Goal: Communication & Community: Ask a question

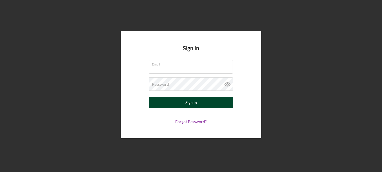
type input "[EMAIL_ADDRESS][DOMAIN_NAME]"
click at [195, 104] on div "Sign In" at bounding box center [191, 102] width 12 height 11
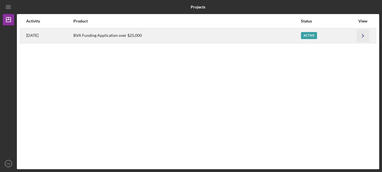
click at [364, 35] on icon "Icon/Navigate" at bounding box center [363, 35] width 13 height 13
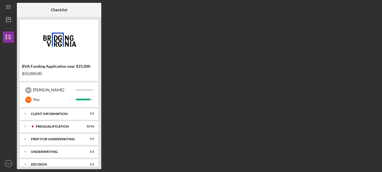
click at [99, 60] on div "BVA Funding Application over $25,000 $50,000.00 S D Shannon T D You Icon/Expand…" at bounding box center [59, 93] width 84 height 153
click at [65, 165] on div "Decision" at bounding box center [61, 164] width 61 height 3
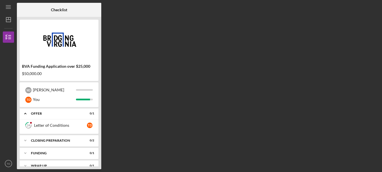
scroll to position [79, 0]
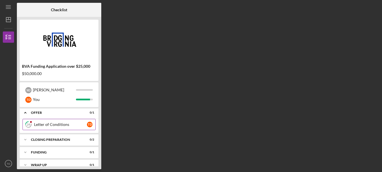
click at [68, 126] on div "Letter of Conditions" at bounding box center [60, 124] width 53 height 5
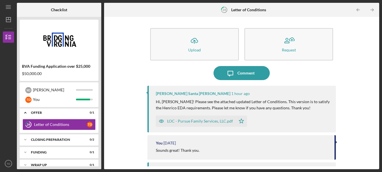
click at [220, 121] on div "LOC - Pursue Family Services, LLC.pdf" at bounding box center [200, 121] width 66 height 5
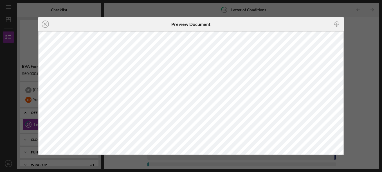
click at [367, 63] on div "Icon/Close Preview Document Icon/Download" at bounding box center [191, 86] width 382 height 172
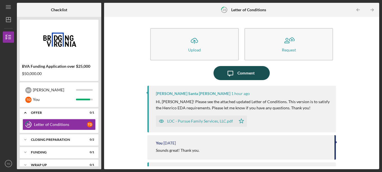
click at [234, 73] on icon "Icon/Message" at bounding box center [230, 73] width 14 height 14
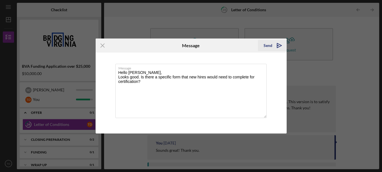
type textarea "Hello [PERSON_NAME], Looks good. Is there a specific form that new hires would …"
click at [270, 43] on div "Send" at bounding box center [268, 45] width 9 height 11
